Goal: Information Seeking & Learning: Check status

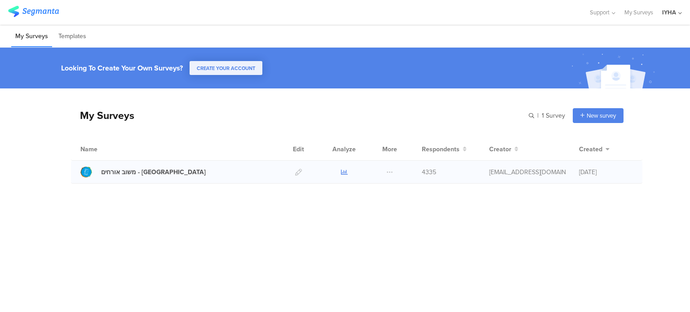
click at [344, 171] on icon at bounding box center [344, 172] width 7 height 7
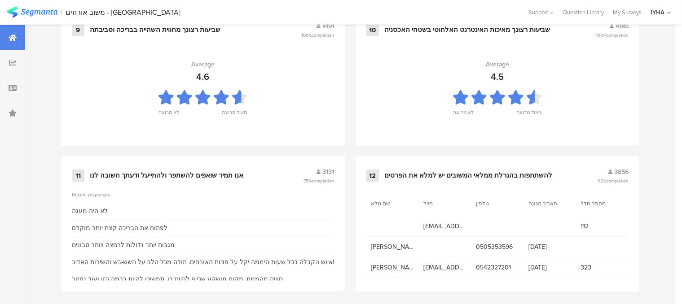
scroll to position [1009, 0]
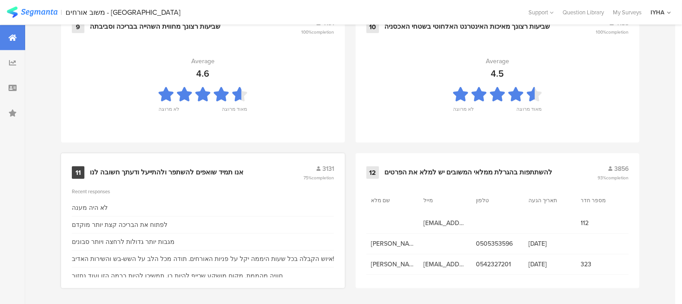
click at [207, 170] on div "אנו תמיד שואפים להשתפר ולהתייעל ודעתך חשובה לנו" at bounding box center [167, 172] width 154 height 9
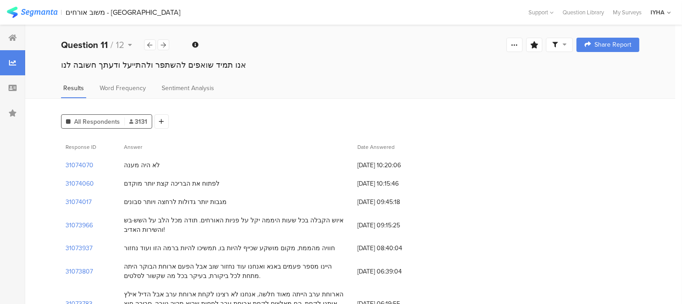
scroll to position [45, 0]
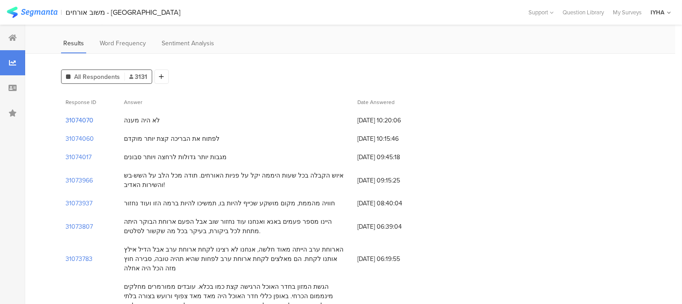
click at [86, 122] on section "31074070" at bounding box center [80, 120] width 28 height 9
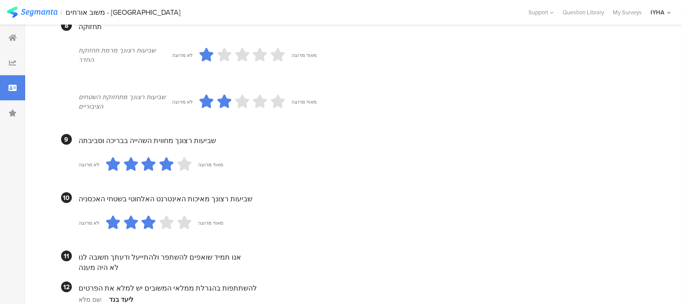
scroll to position [721, 0]
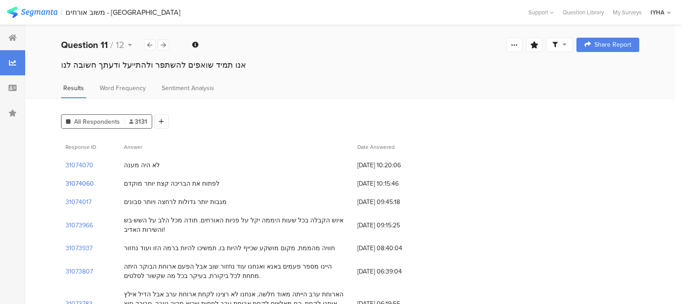
click at [84, 184] on section "31074060" at bounding box center [80, 183] width 28 height 9
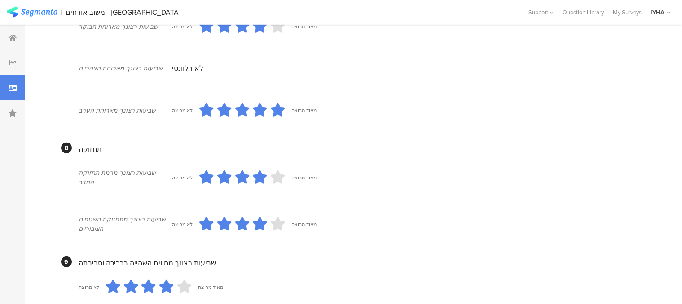
scroll to position [806, 0]
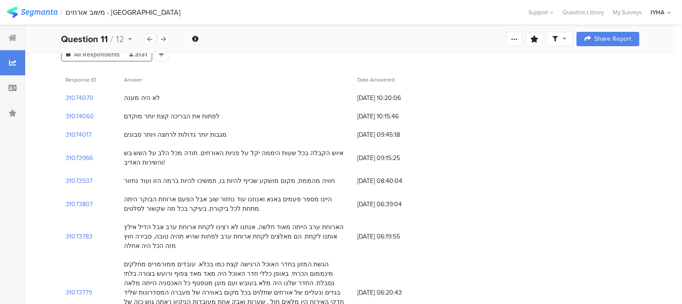
scroll to position [135, 0]
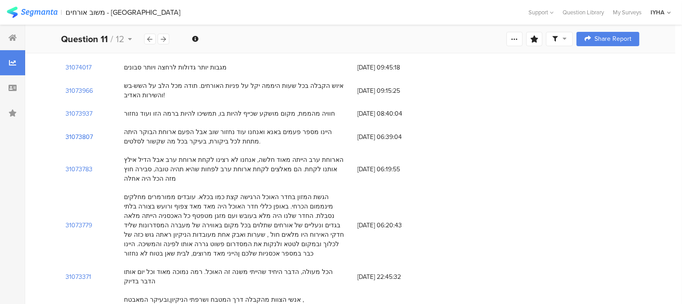
click at [88, 137] on section "31073807" at bounding box center [79, 136] width 27 height 9
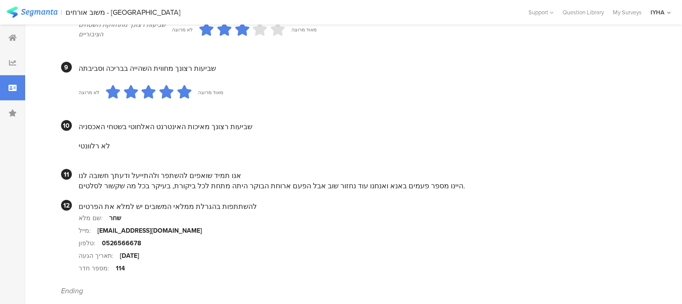
scroll to position [853, 0]
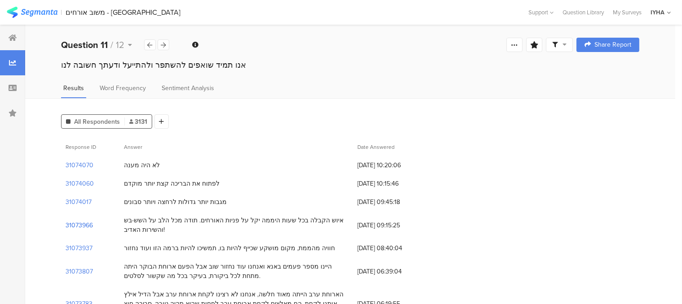
click at [86, 223] on section "31073966" at bounding box center [79, 225] width 27 height 9
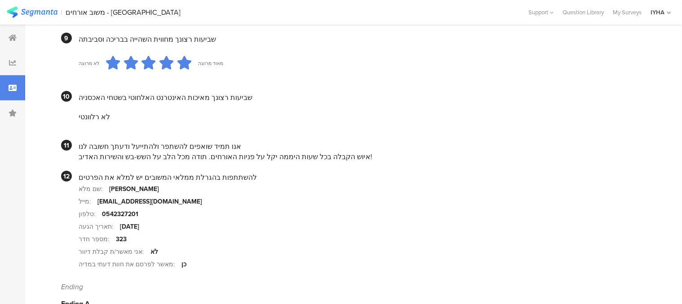
scroll to position [892, 0]
